Goal: Find specific page/section: Find specific page/section

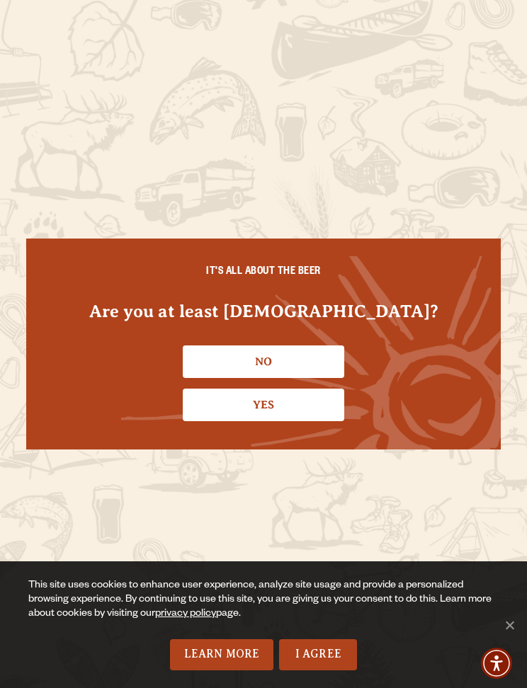
click at [207, 404] on link "Yes" at bounding box center [263, 405] width 161 height 33
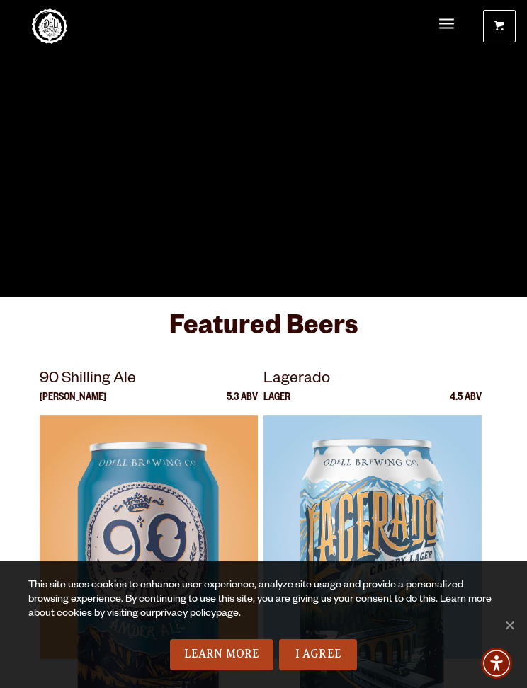
click at [331, 661] on link "I Agree" at bounding box center [318, 654] width 78 height 31
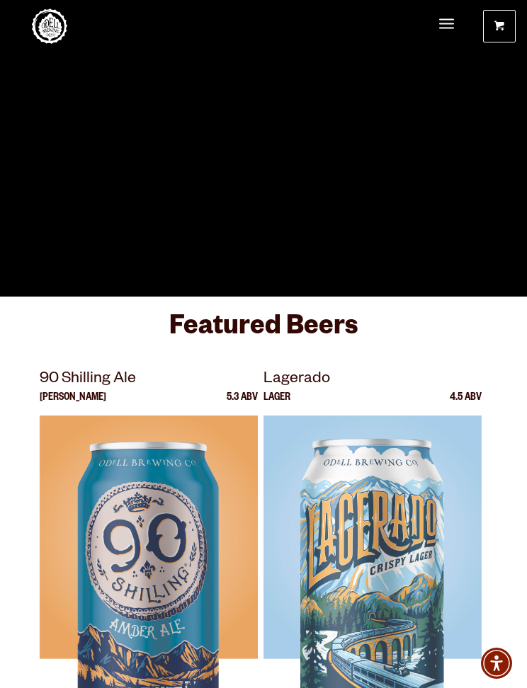
click at [448, 21] on span "Menu" at bounding box center [446, 25] width 15 height 30
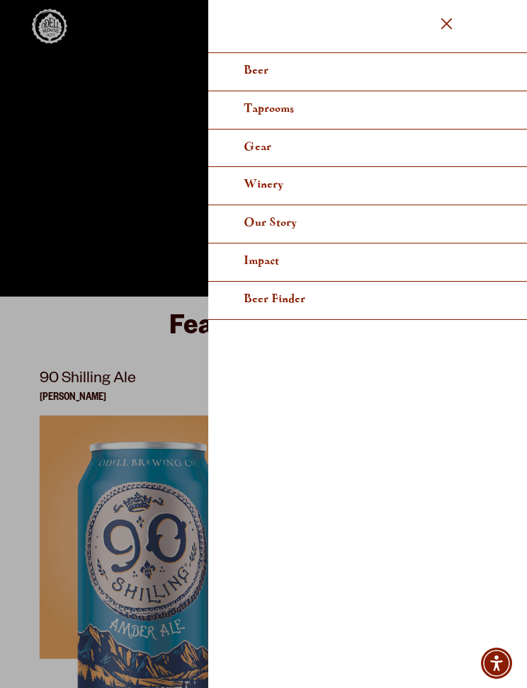
click at [290, 105] on span "Taprooms" at bounding box center [269, 108] width 50 height 11
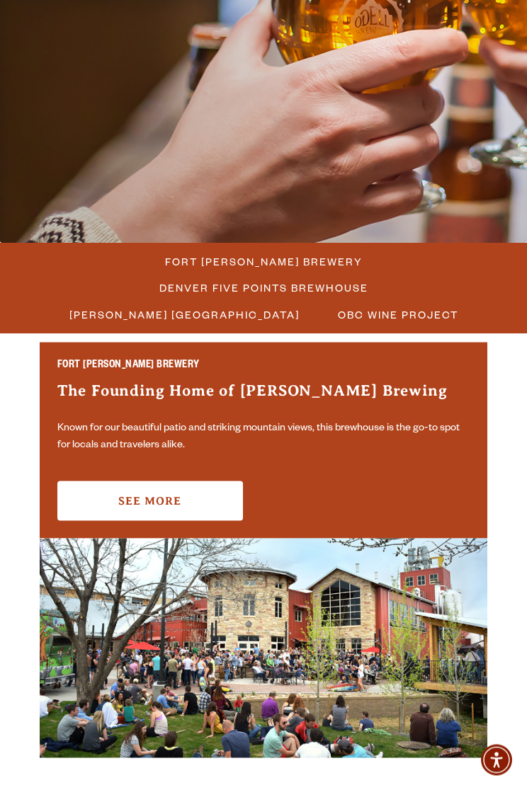
scroll to position [217, 0]
click at [136, 498] on link "See More" at bounding box center [149, 501] width 185 height 40
click at [149, 481] on link "See More" at bounding box center [149, 501] width 185 height 40
click at [128, 481] on link "See More" at bounding box center [149, 501] width 185 height 40
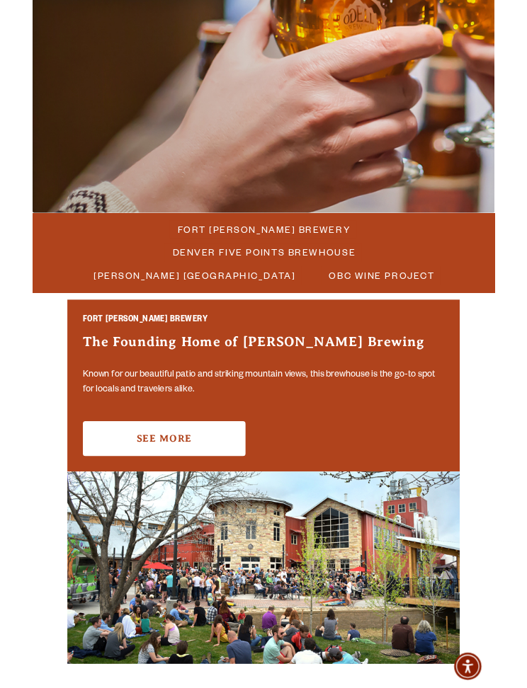
scroll to position [257, 0]
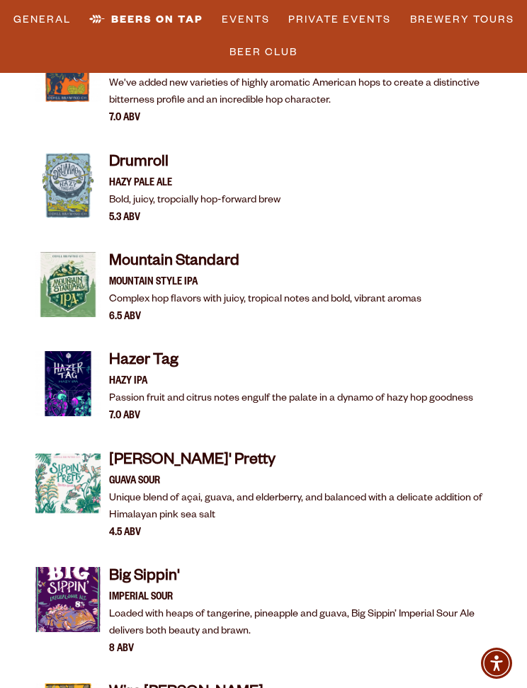
scroll to position [2254, 0]
